Goal: Navigation & Orientation: Find specific page/section

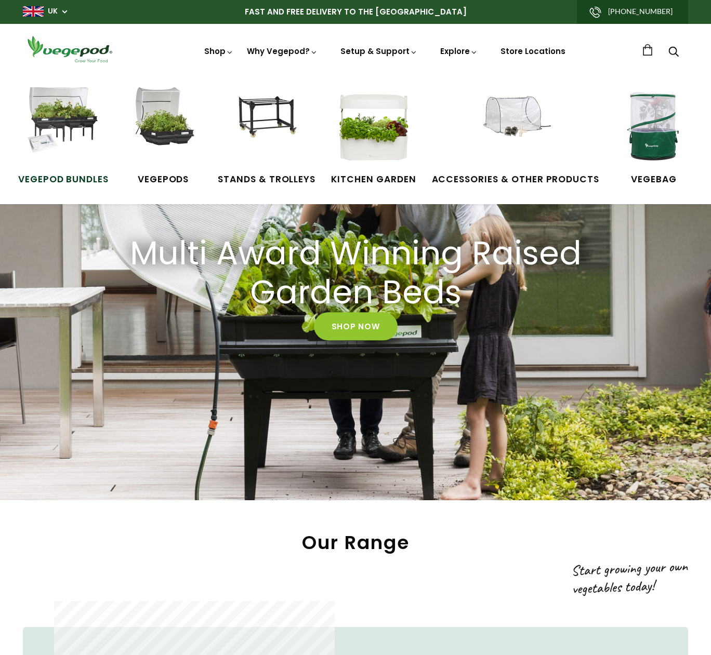
click at [73, 130] on img at bounding box center [63, 126] width 78 height 78
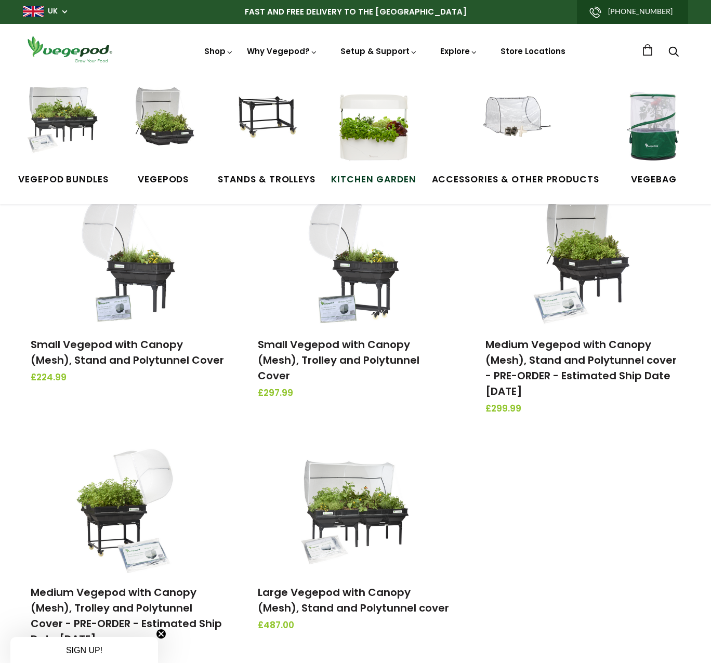
click at [360, 139] on img at bounding box center [374, 126] width 78 height 78
